Goal: Task Accomplishment & Management: Use online tool/utility

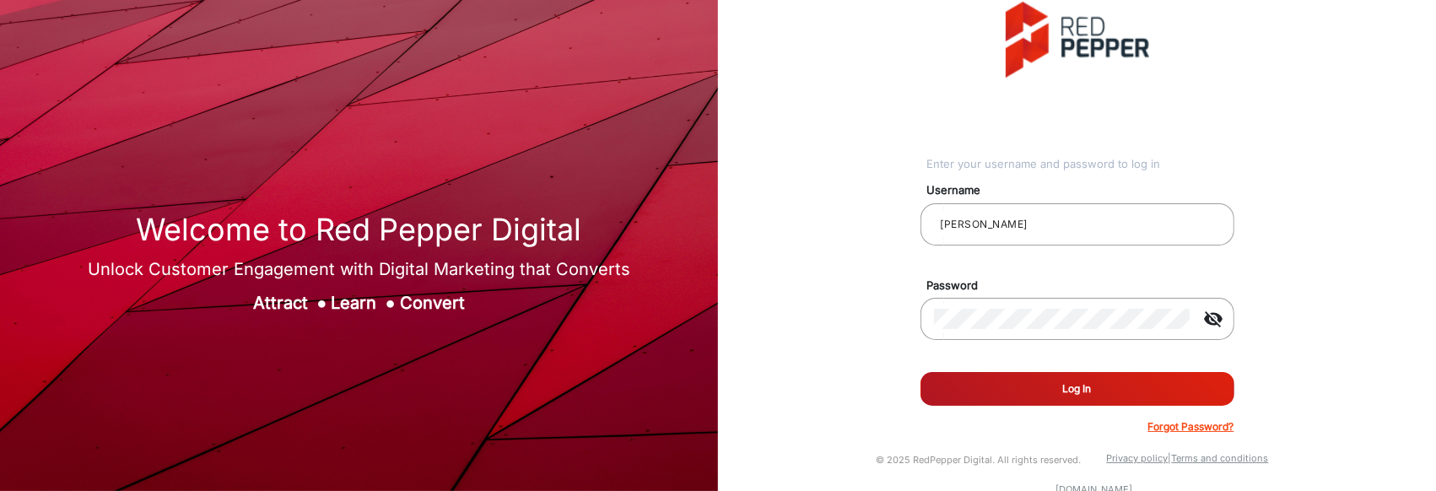
click at [1029, 387] on button "Log In" at bounding box center [1078, 389] width 314 height 34
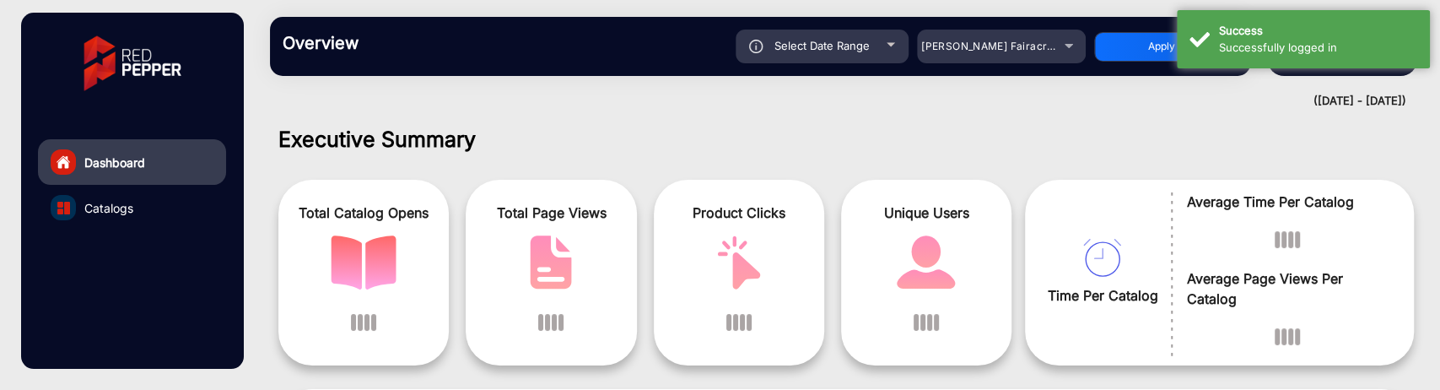
scroll to position [13, 0]
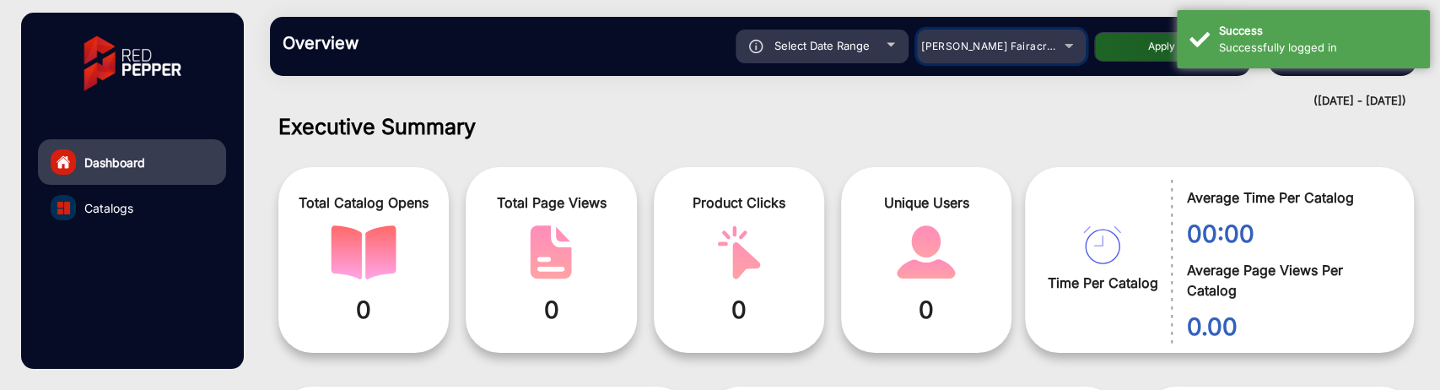
click at [1045, 51] on div "[PERSON_NAME] Fairacre Farms" at bounding box center [988, 46] width 135 height 20
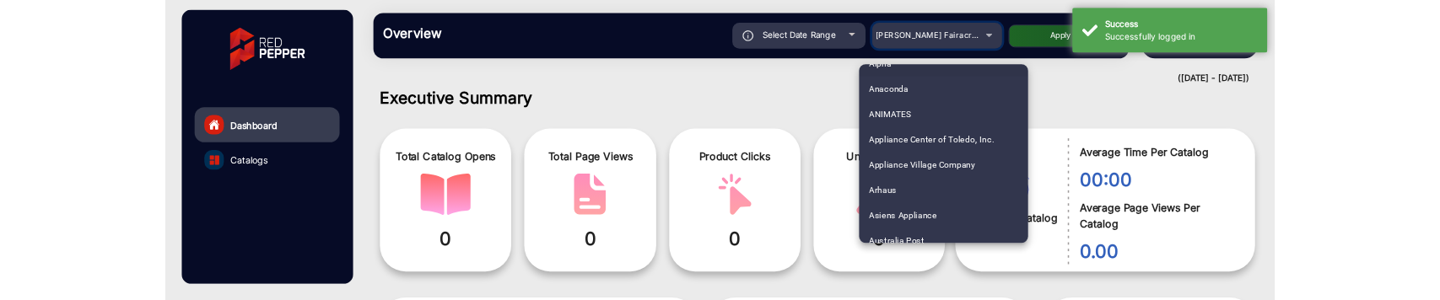
scroll to position [187, 0]
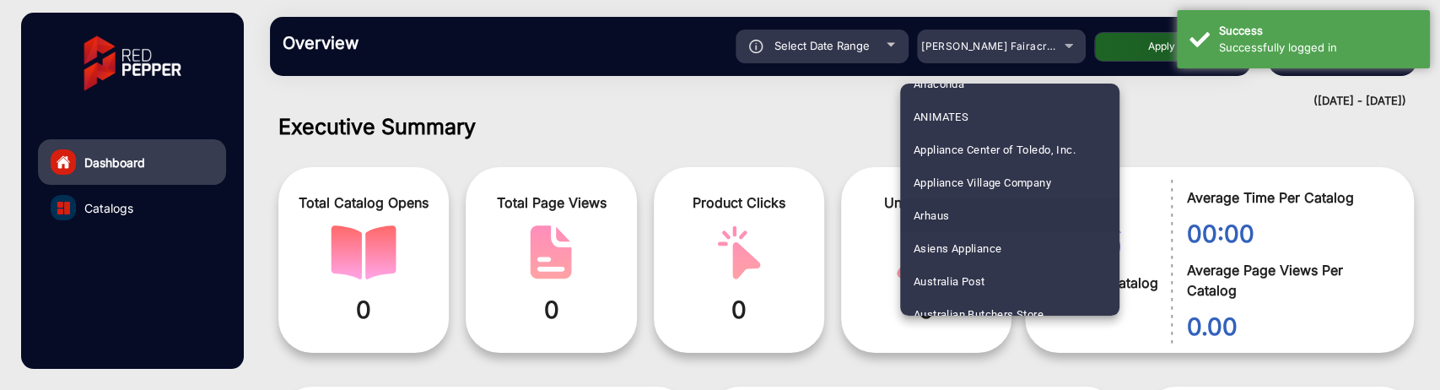
click at [964, 209] on mat-option "Arhaus" at bounding box center [1009, 215] width 219 height 33
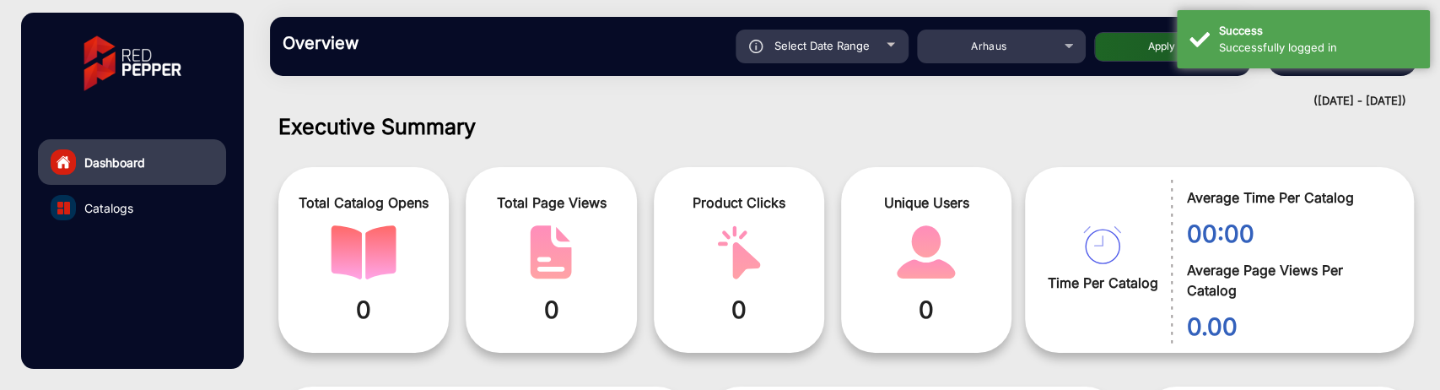
click at [1137, 59] on button "Apply" at bounding box center [1161, 47] width 135 height 30
type input "[DATE]"
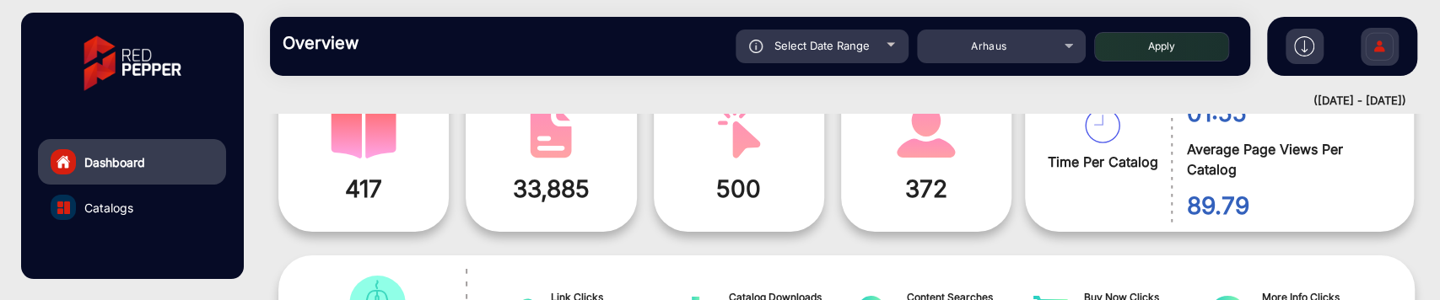
scroll to position [106, 0]
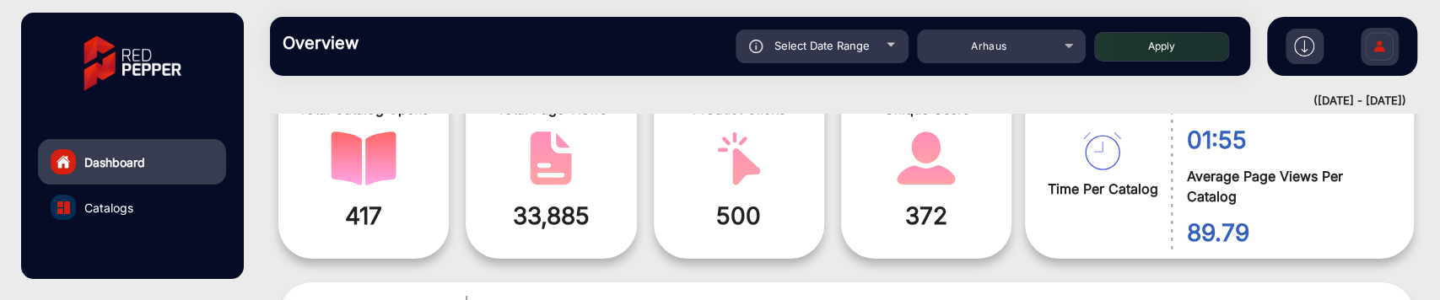
click at [863, 39] on span "Select Date Range" at bounding box center [822, 46] width 95 height 14
type input "[DATE]"
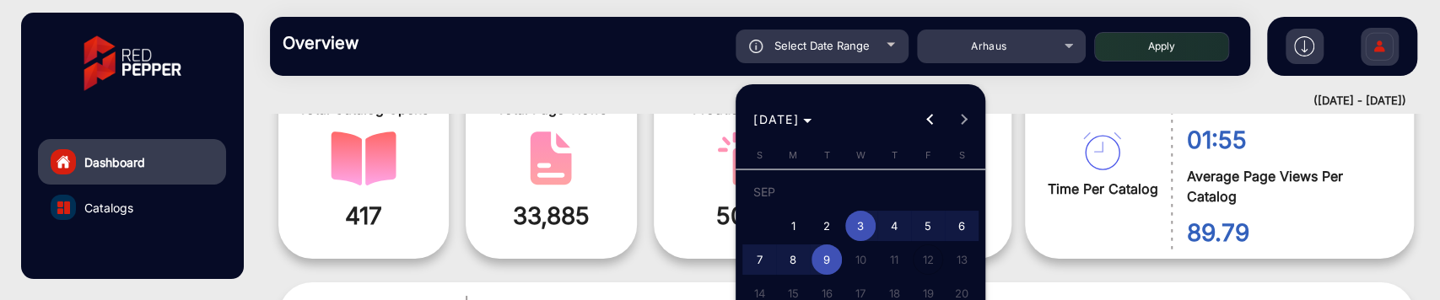
click at [857, 213] on span "3" at bounding box center [860, 226] width 30 height 30
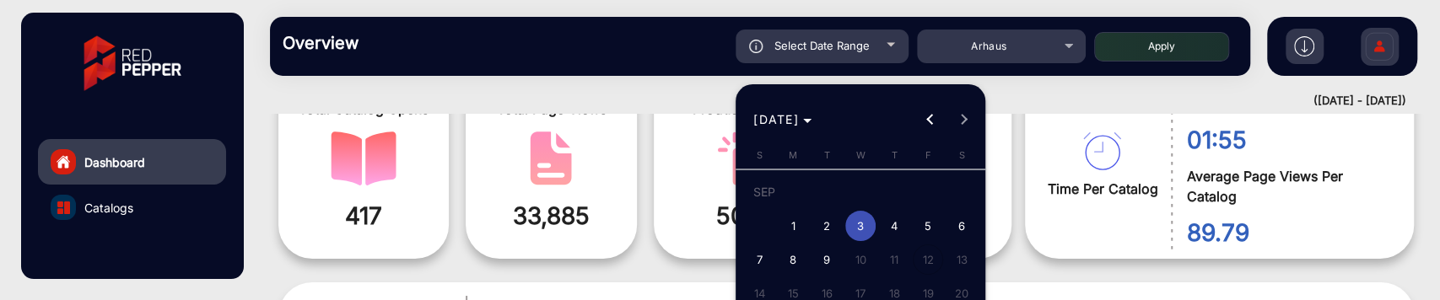
click at [857, 213] on span "3" at bounding box center [860, 226] width 30 height 30
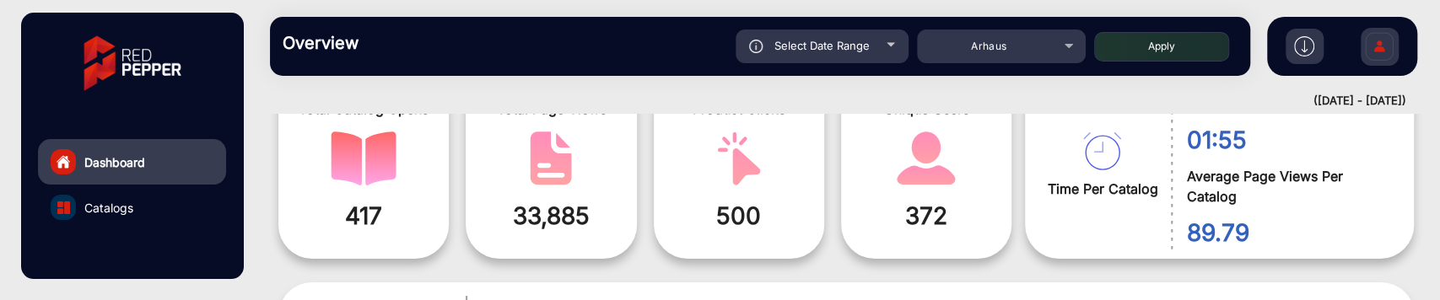
type input "[DATE]"
click at [1174, 55] on button "Apply" at bounding box center [1161, 47] width 135 height 30
type input "[DATE]"
